Goal: Task Accomplishment & Management: Manage account settings

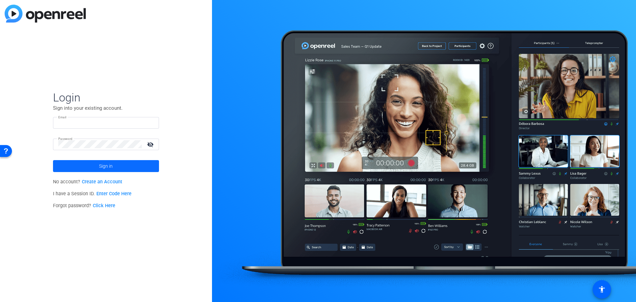
type input "[PERSON_NAME][EMAIL_ADDRESS][DOMAIN_NAME]"
click at [113, 168] on span "Sign in" at bounding box center [106, 166] width 14 height 17
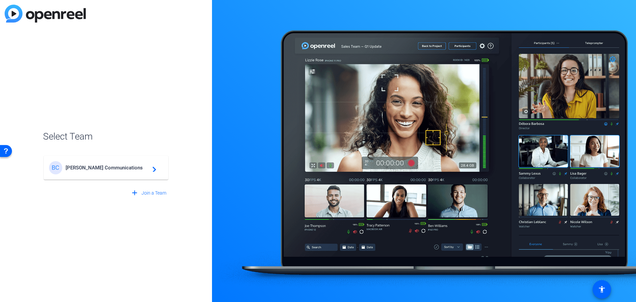
click at [102, 170] on span "[PERSON_NAME] Communications" at bounding box center [107, 168] width 83 height 6
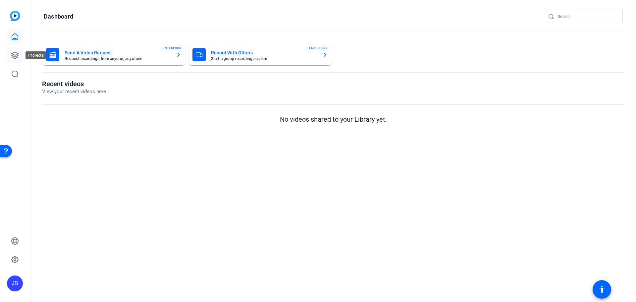
click at [11, 57] on icon at bounding box center [15, 55] width 8 height 8
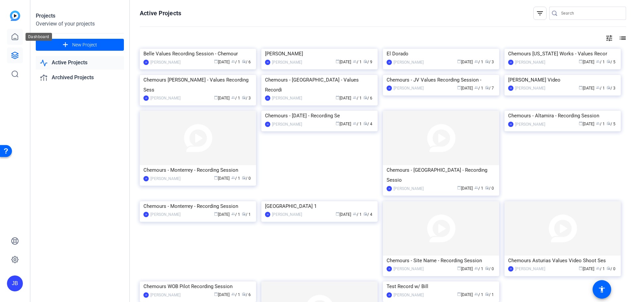
click at [14, 37] on icon at bounding box center [15, 37] width 8 height 8
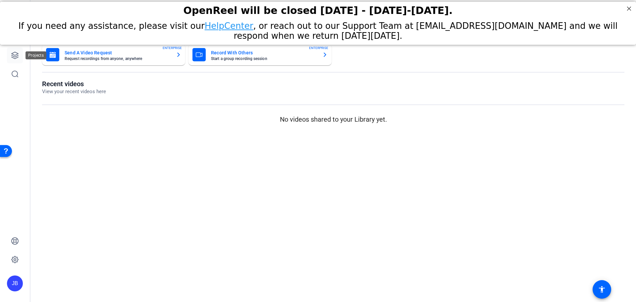
click at [15, 54] on icon at bounding box center [15, 55] width 8 height 8
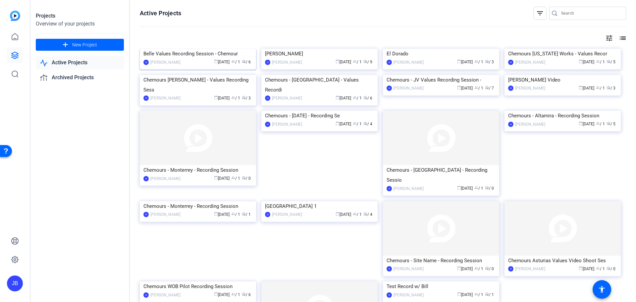
click at [204, 49] on img at bounding box center [198, 49] width 116 height 0
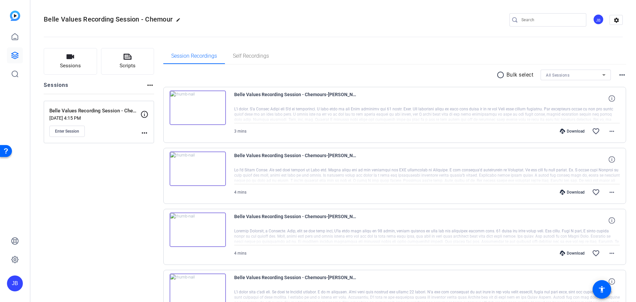
click at [208, 105] on img at bounding box center [198, 107] width 56 height 34
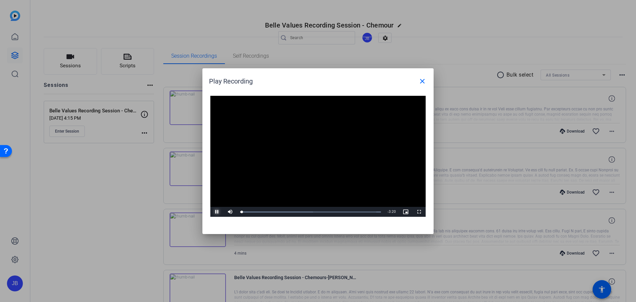
click at [217, 212] on span "Video Player" at bounding box center [216, 212] width 13 height 0
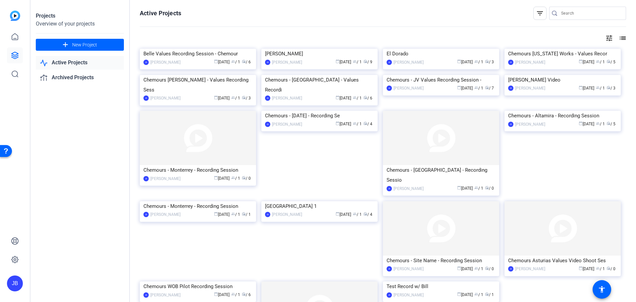
click at [14, 16] on img at bounding box center [15, 16] width 10 height 10
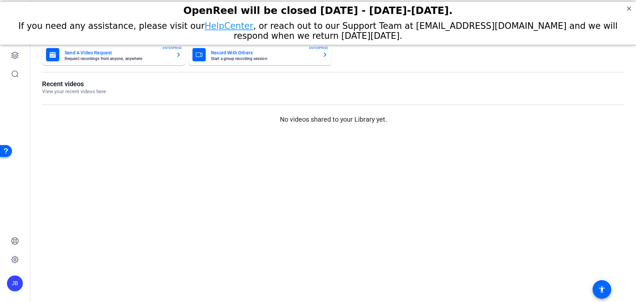
click at [12, 287] on div "JB" at bounding box center [15, 283] width 16 height 16
click at [55, 279] on div "[PERSON_NAME] Communications" at bounding box center [53, 278] width 46 height 13
click at [17, 284] on div "JB" at bounding box center [15, 283] width 16 height 16
click at [84, 273] on mat-icon "logout" at bounding box center [88, 274] width 8 height 8
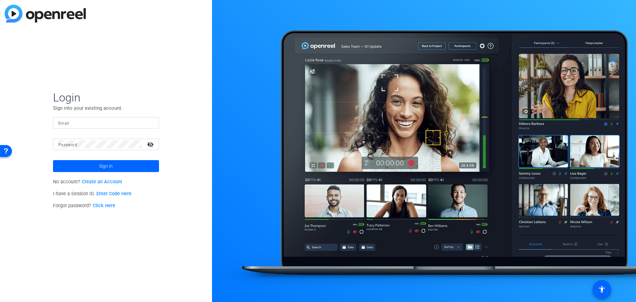
type input "[PERSON_NAME][EMAIL_ADDRESS][DOMAIN_NAME]"
click at [116, 163] on span at bounding box center [106, 166] width 106 height 16
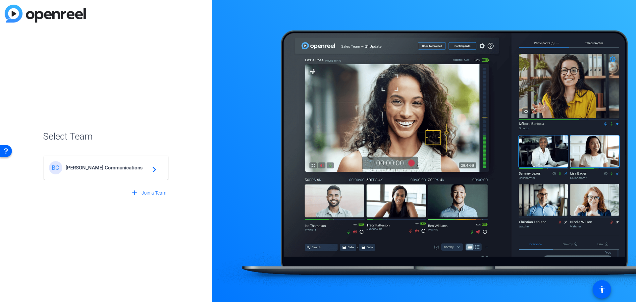
click at [113, 169] on span "[PERSON_NAME] Communications" at bounding box center [107, 168] width 83 height 6
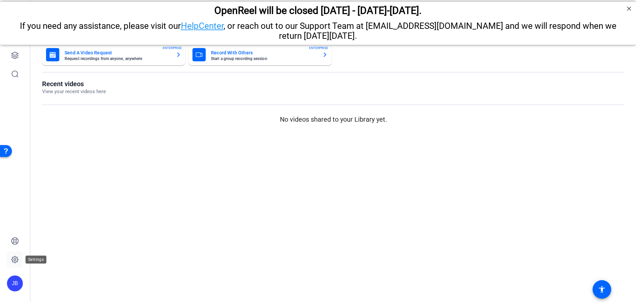
click at [15, 258] on icon at bounding box center [15, 259] width 8 height 8
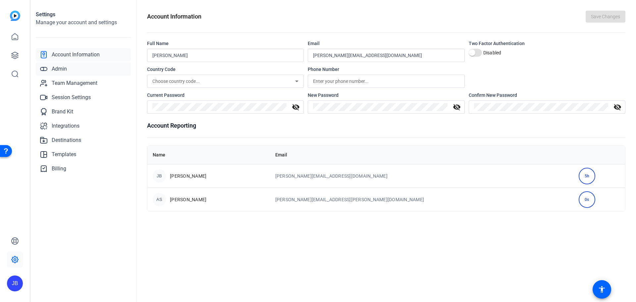
click at [68, 69] on link "Admin" at bounding box center [83, 68] width 95 height 13
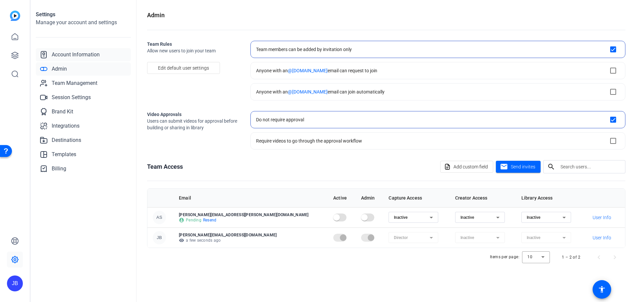
click at [73, 57] on span "Account Information" at bounding box center [76, 55] width 48 height 8
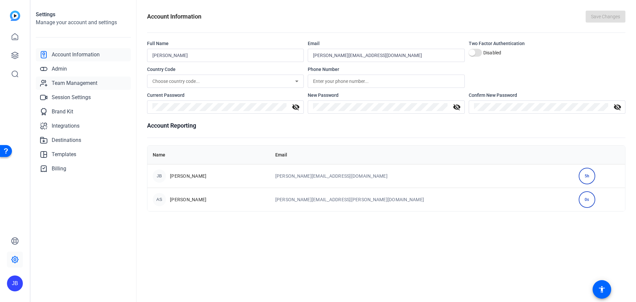
click at [72, 83] on span "Team Management" at bounding box center [75, 83] width 46 height 8
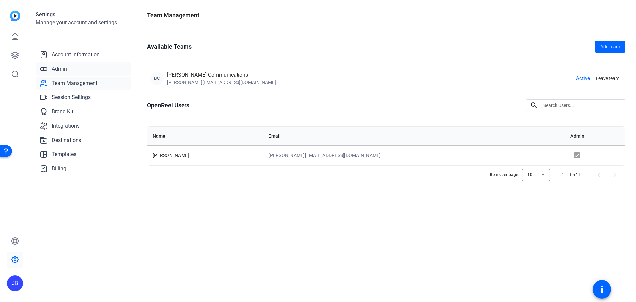
click at [65, 68] on span "Admin" at bounding box center [59, 69] width 15 height 8
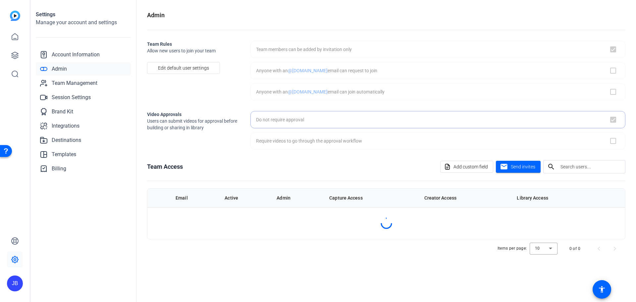
checkbox input "true"
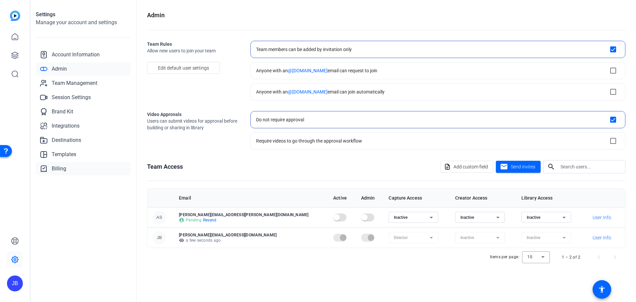
click at [60, 171] on span "Billing" at bounding box center [59, 169] width 15 height 8
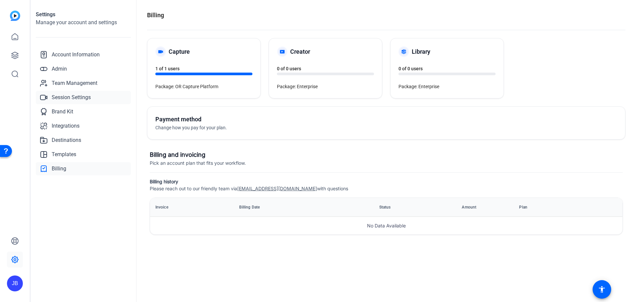
click at [66, 99] on span "Session Settings" at bounding box center [71, 97] width 39 height 8
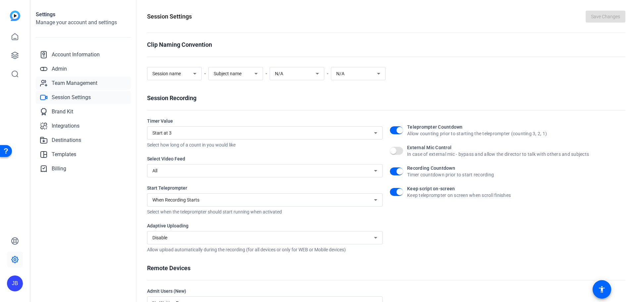
click at [65, 85] on span "Team Management" at bounding box center [75, 83] width 46 height 8
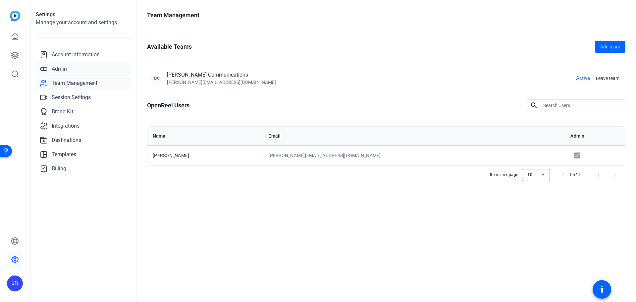
click at [64, 72] on span "Admin" at bounding box center [59, 69] width 15 height 8
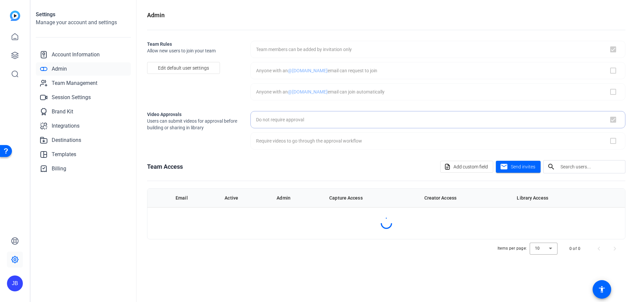
checkbox input "true"
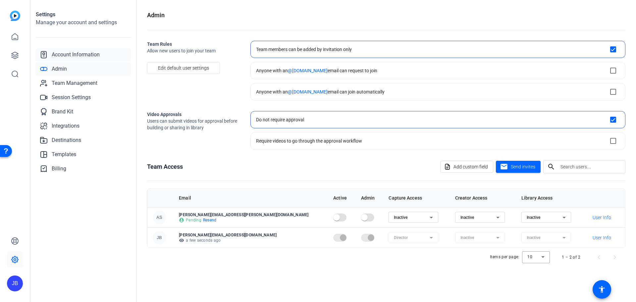
click at [70, 56] on span "Account Information" at bounding box center [76, 55] width 48 height 8
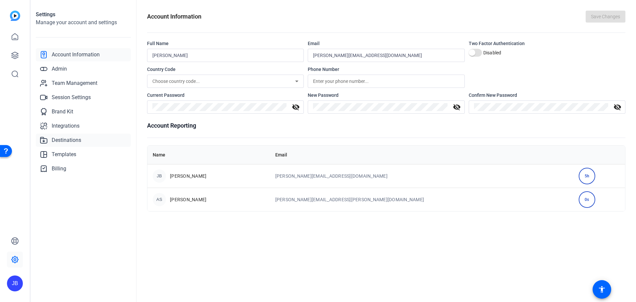
click at [70, 138] on span "Destinations" at bounding box center [66, 140] width 29 height 8
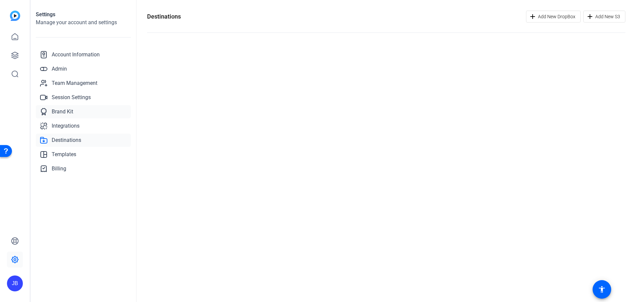
click at [62, 111] on span "Brand Kit" at bounding box center [63, 112] width 22 height 8
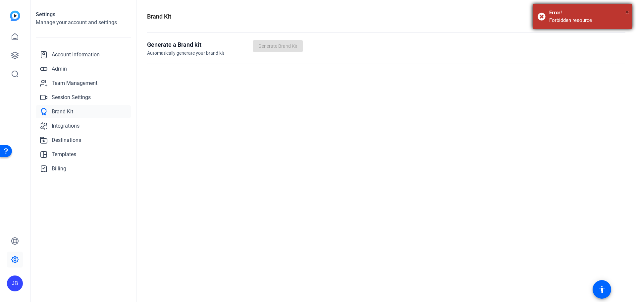
click at [628, 12] on span "×" at bounding box center [628, 12] width 4 height 8
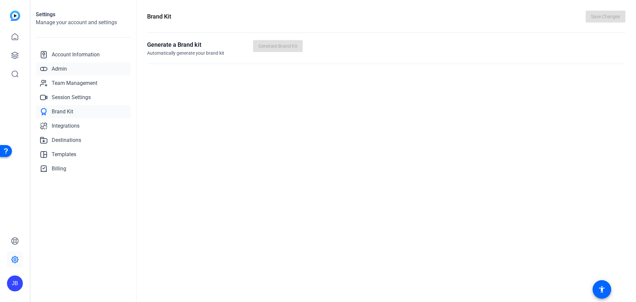
click at [58, 70] on span "Admin" at bounding box center [59, 69] width 15 height 8
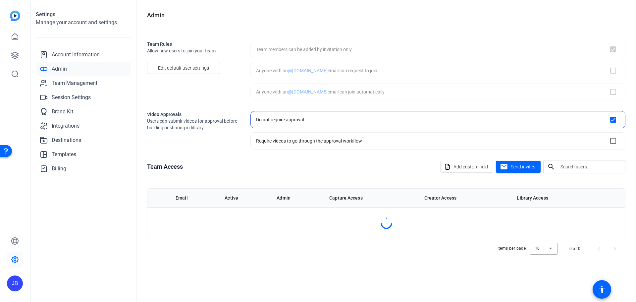
checkbox input "true"
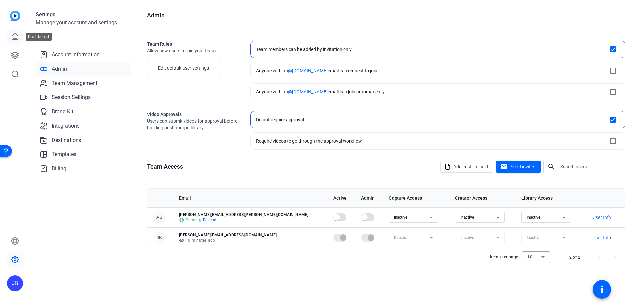
click at [12, 35] on icon at bounding box center [15, 36] width 6 height 6
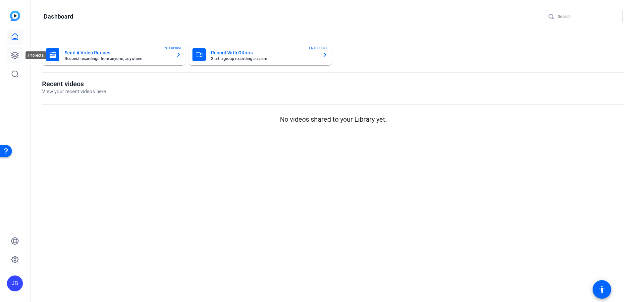
click at [10, 52] on link at bounding box center [15, 55] width 16 height 16
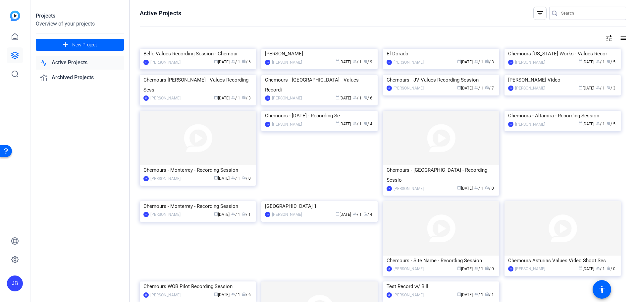
click at [538, 12] on mat-icon "filter_list" at bounding box center [540, 13] width 8 height 8
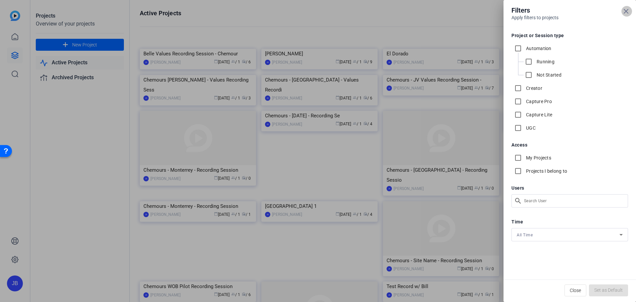
click at [625, 13] on icon at bounding box center [626, 11] width 4 height 4
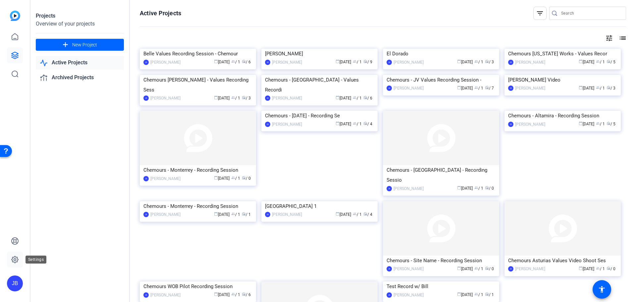
click at [14, 259] on icon at bounding box center [15, 259] width 2 height 2
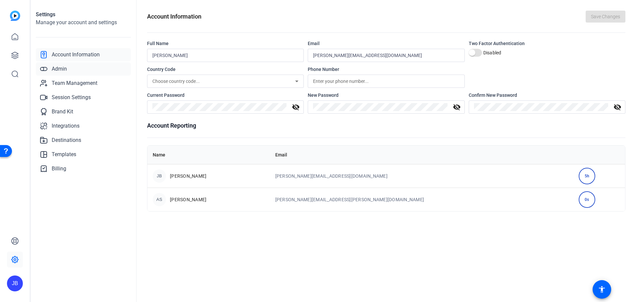
click at [65, 70] on span "Admin" at bounding box center [59, 69] width 15 height 8
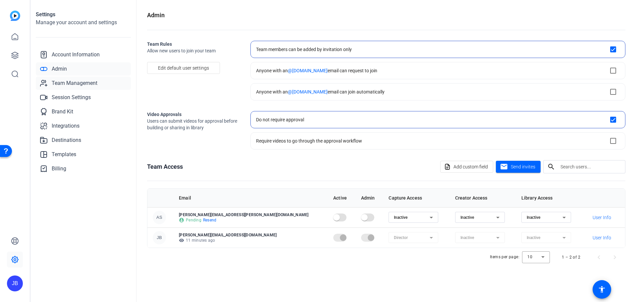
click at [67, 82] on span "Team Management" at bounding box center [75, 83] width 46 height 8
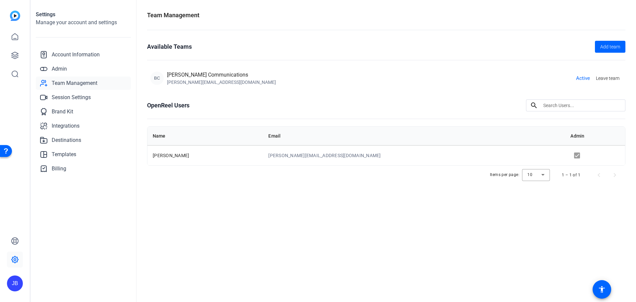
click at [18, 287] on div "JB" at bounding box center [15, 283] width 16 height 16
click at [13, 18] on div at bounding box center [318, 151] width 636 height 302
click at [14, 17] on img at bounding box center [15, 16] width 10 height 10
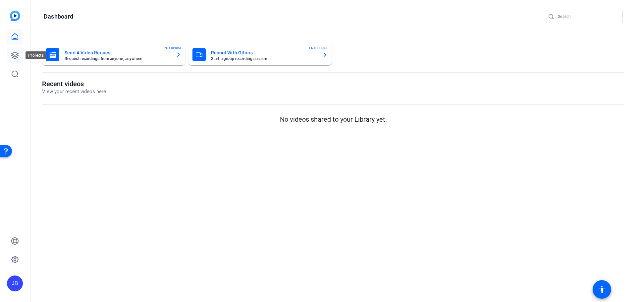
click at [15, 51] on icon at bounding box center [15, 55] width 8 height 8
